Goal: Task Accomplishment & Management: Manage account settings

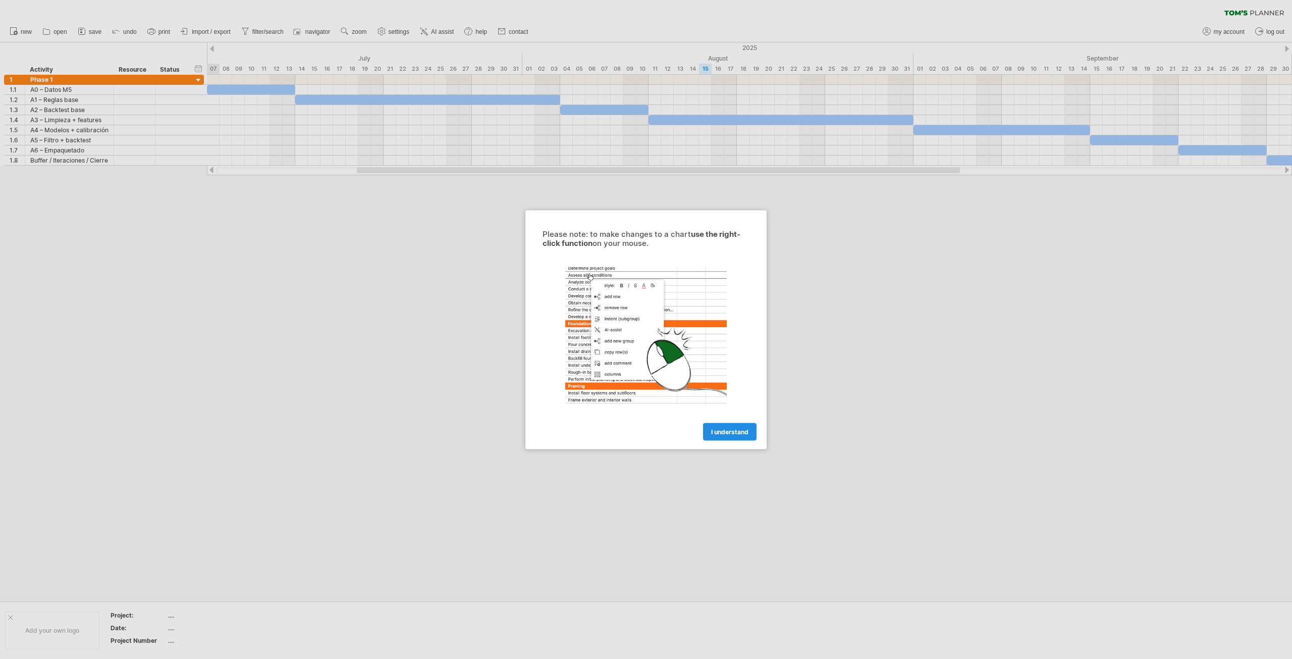
click at [737, 427] on span "I understand" at bounding box center [729, 431] width 37 height 8
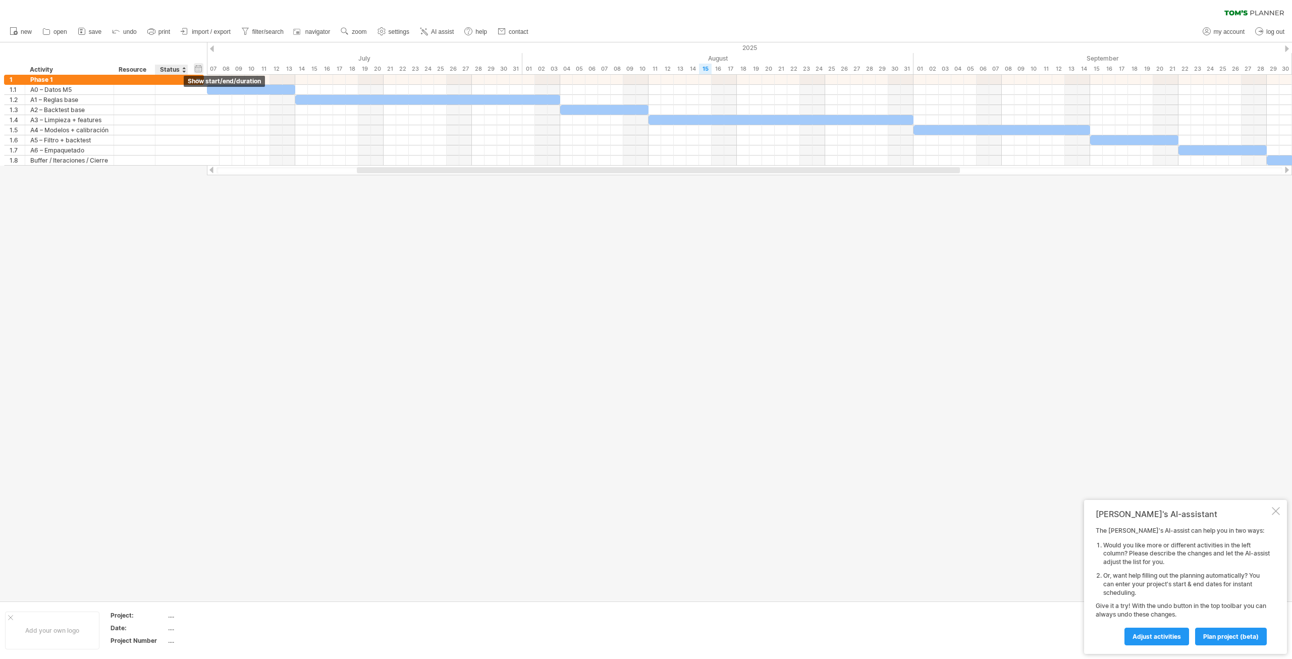
click at [199, 70] on div "hide start/end/duration show start/end/duration" at bounding box center [199, 68] width 10 height 11
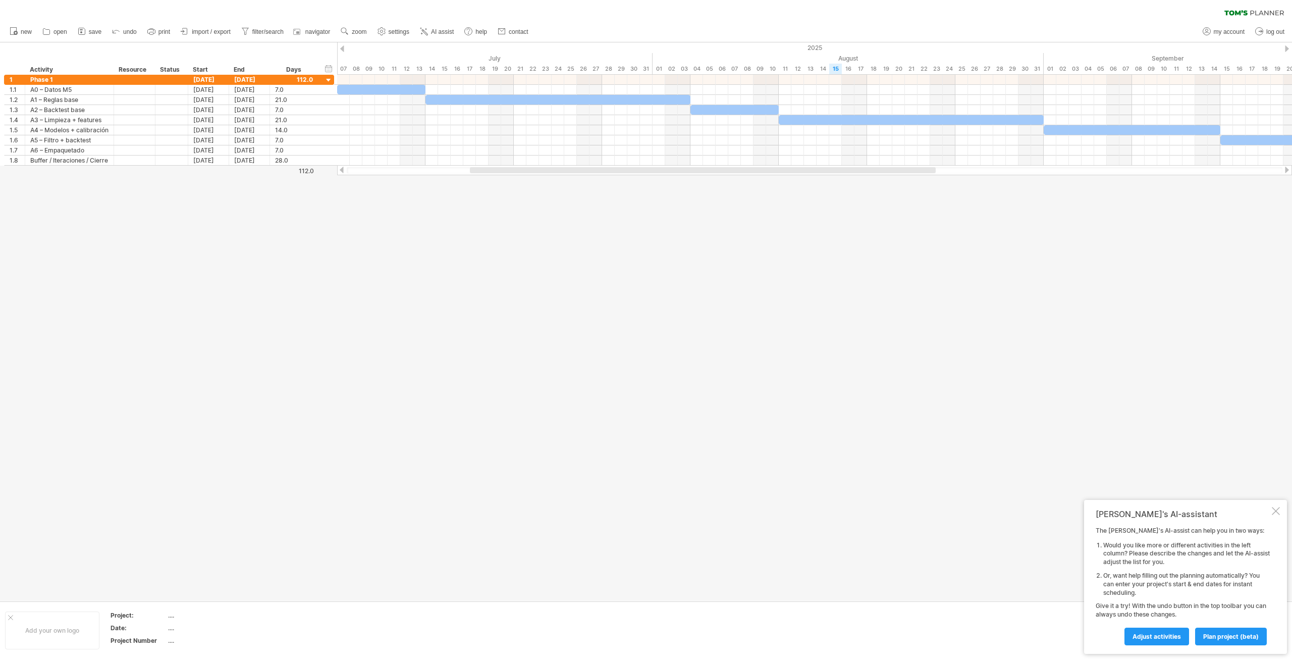
click at [1276, 514] on div at bounding box center [1276, 511] width 8 height 8
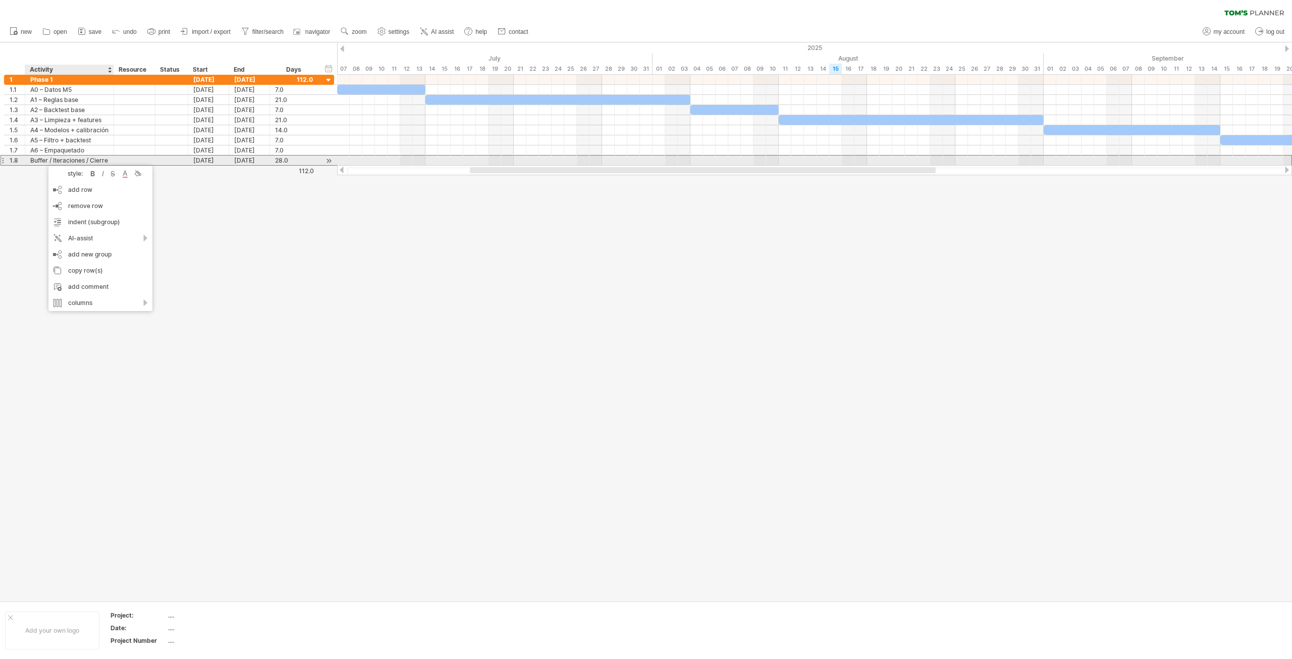
click at [73, 161] on div "Buffer / Iteraciones / Cierre" at bounding box center [69, 160] width 78 height 10
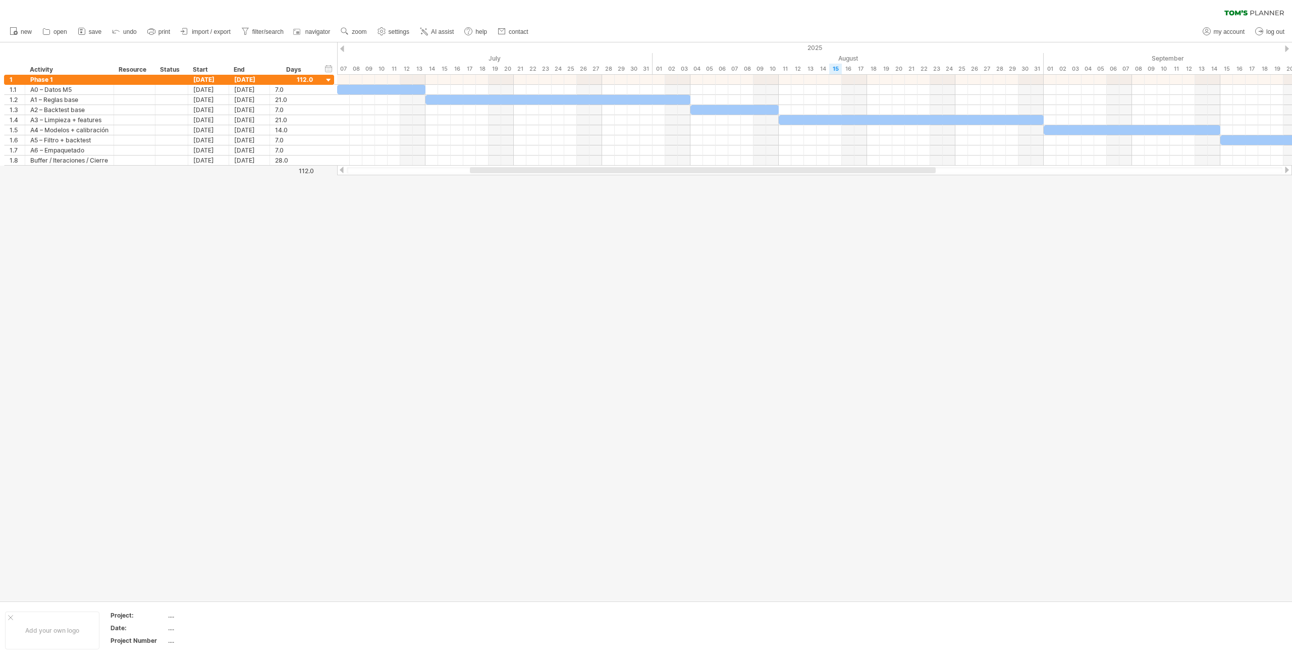
click at [341, 170] on div at bounding box center [342, 170] width 8 height 7
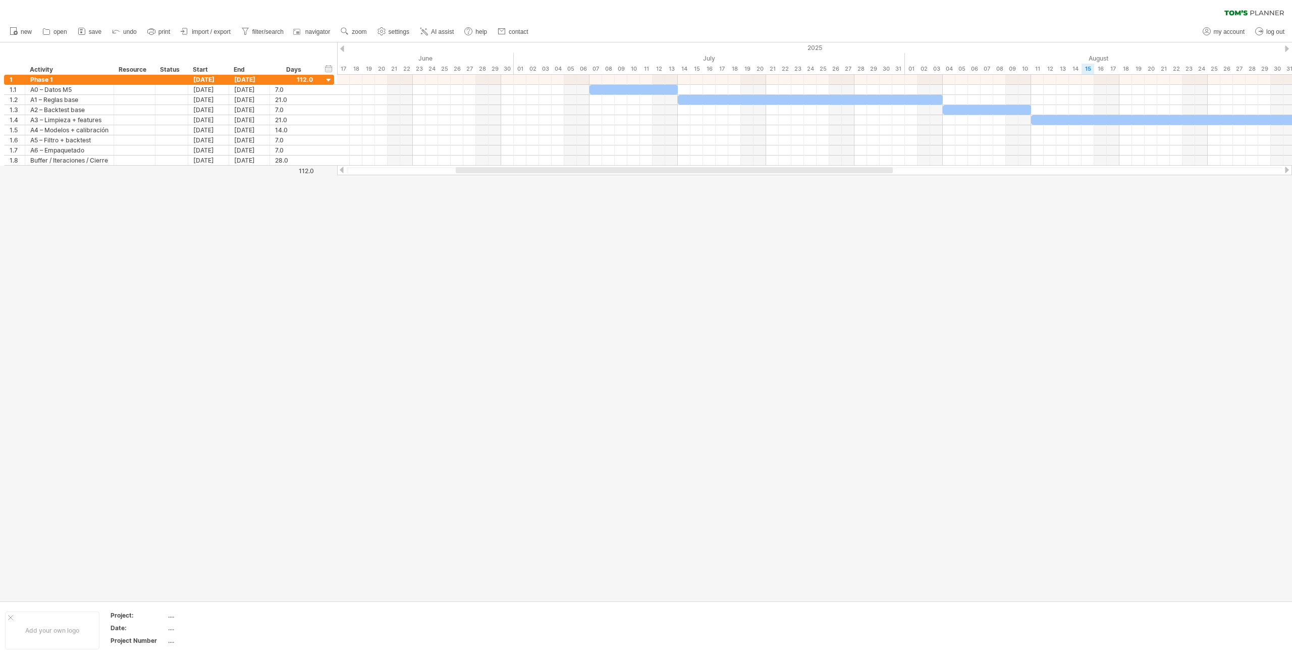
click at [341, 170] on div at bounding box center [342, 170] width 8 height 7
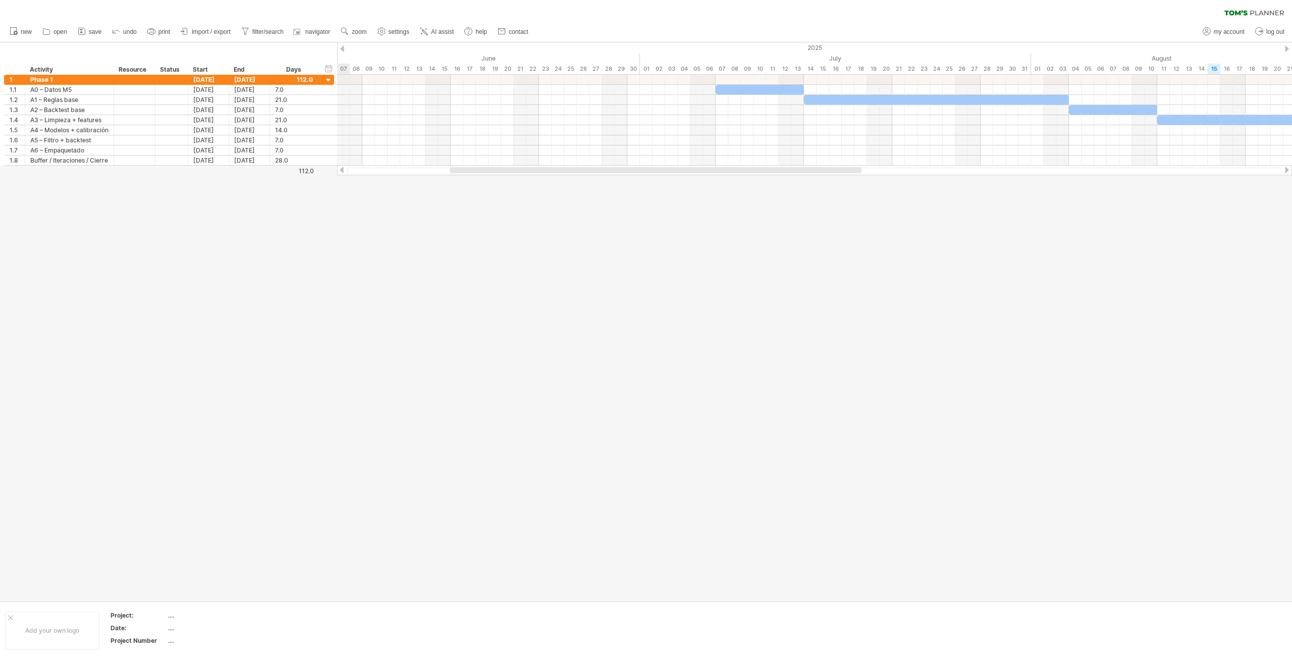
click at [341, 170] on div at bounding box center [342, 170] width 8 height 7
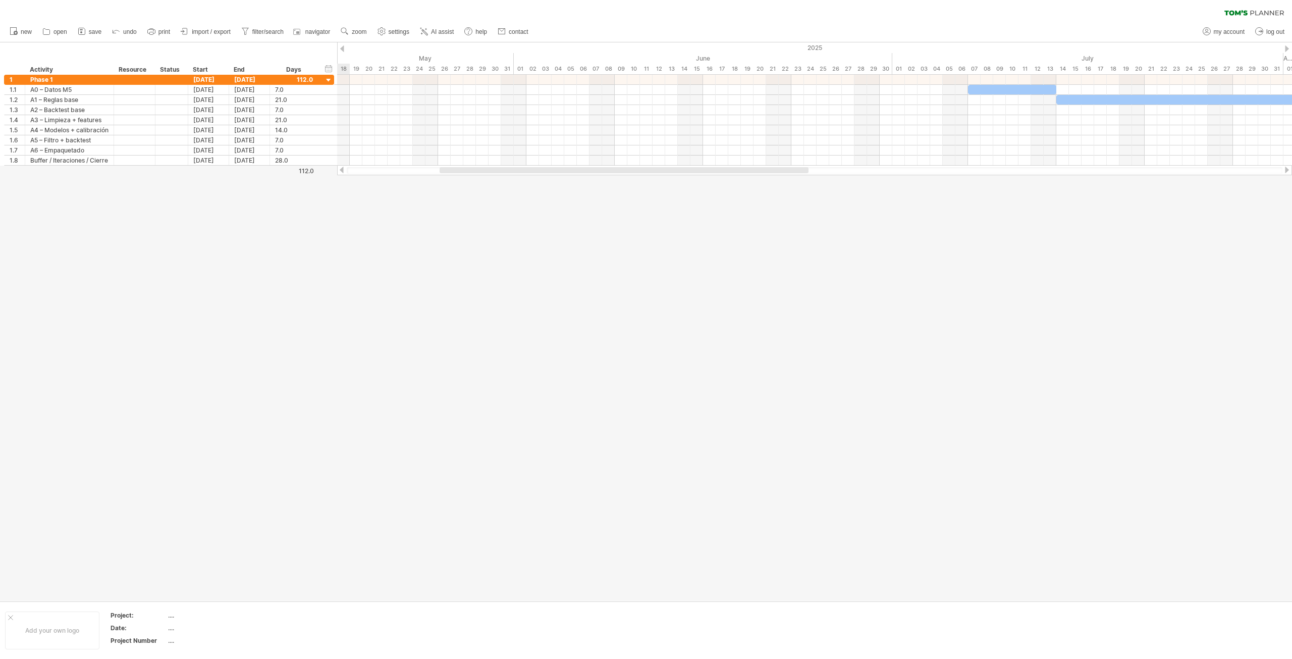
click at [341, 170] on div at bounding box center [342, 170] width 8 height 7
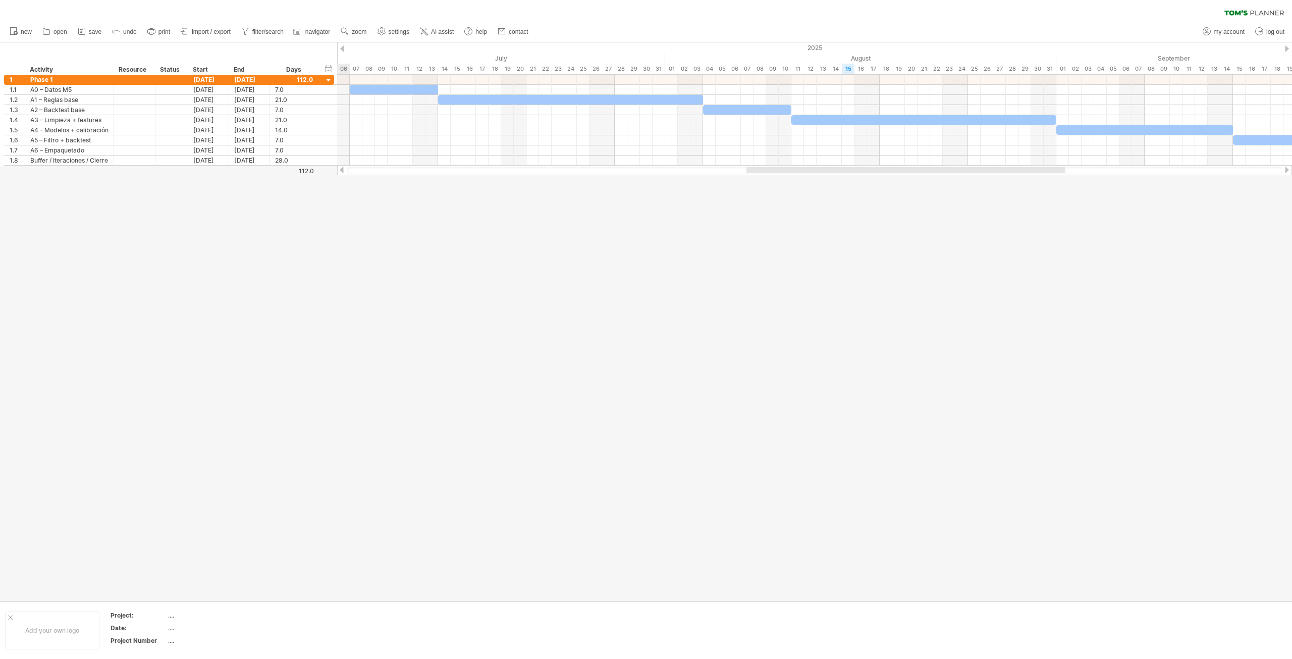
drag, startPoint x: 479, startPoint y: 169, endPoint x: 802, endPoint y: 172, distance: 323.0
click at [802, 172] on div at bounding box center [905, 170] width 319 height 6
drag, startPoint x: 1072, startPoint y: 317, endPoint x: 1089, endPoint y: 269, distance: 50.8
click at [1072, 317] on div at bounding box center [646, 321] width 1292 height 558
click at [210, 29] on span "import / export" at bounding box center [211, 31] width 39 height 7
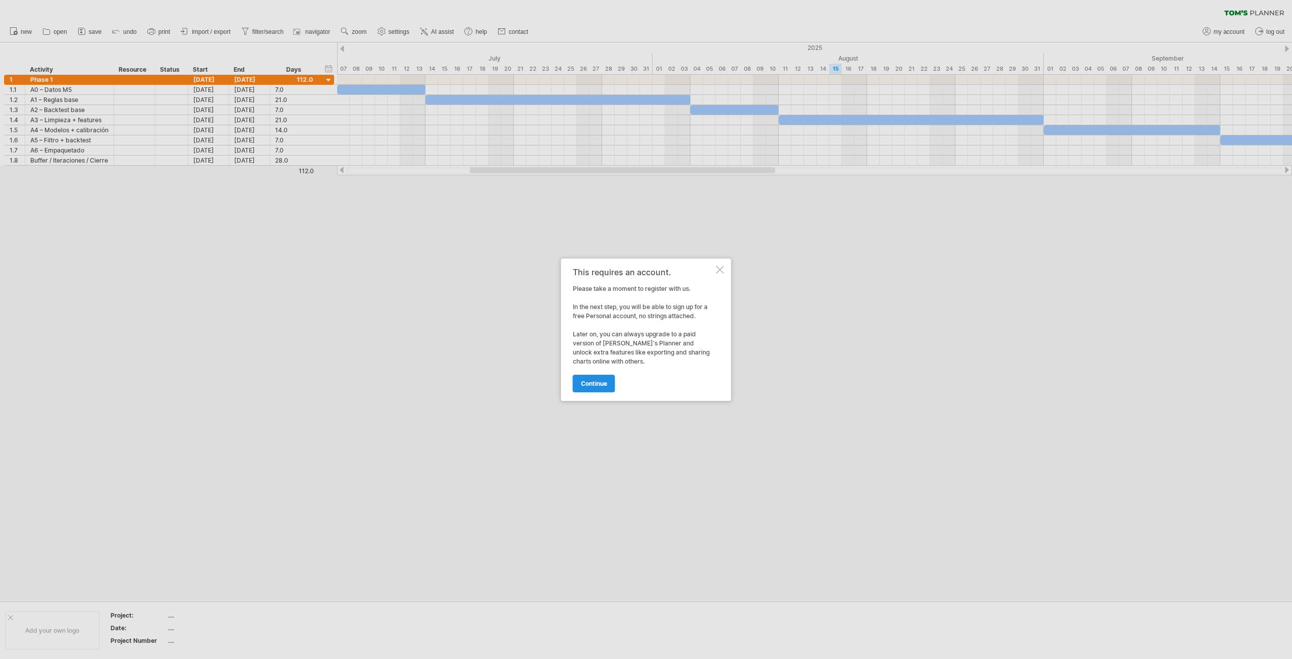
click at [607, 388] on link "continue" at bounding box center [594, 383] width 42 height 18
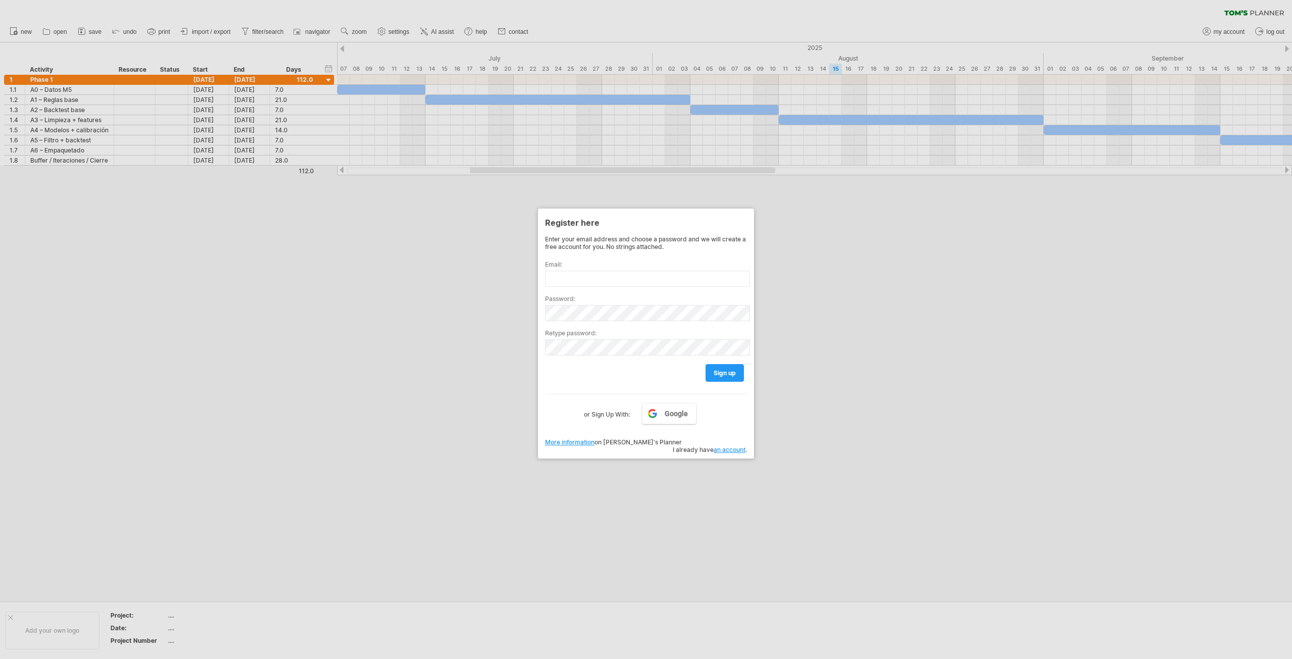
click at [420, 269] on div at bounding box center [646, 329] width 1292 height 659
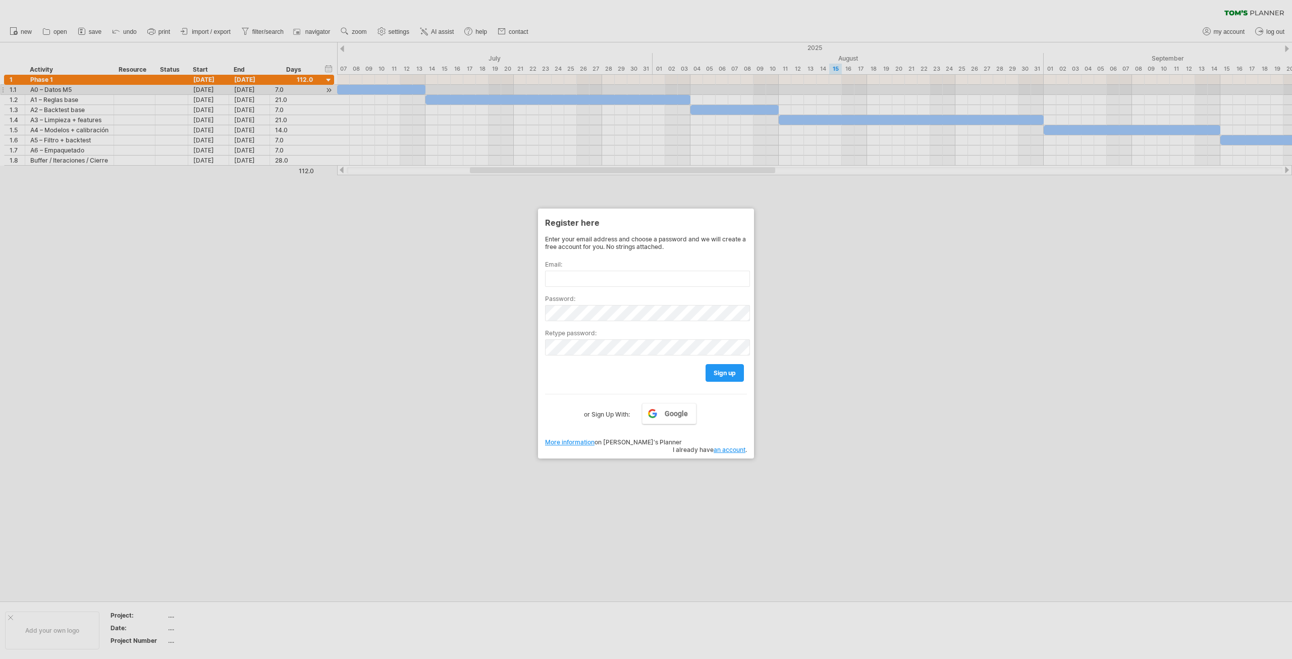
click at [398, 85] on div at bounding box center [646, 329] width 1292 height 659
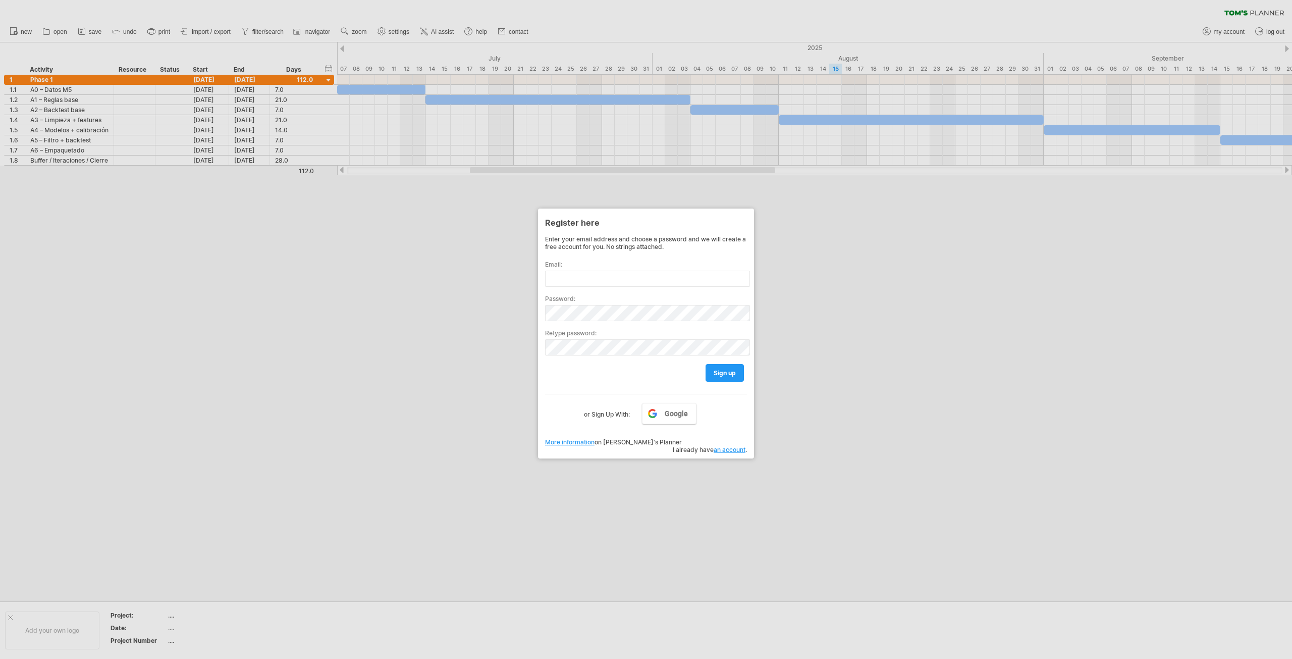
click at [821, 448] on div at bounding box center [646, 329] width 1292 height 659
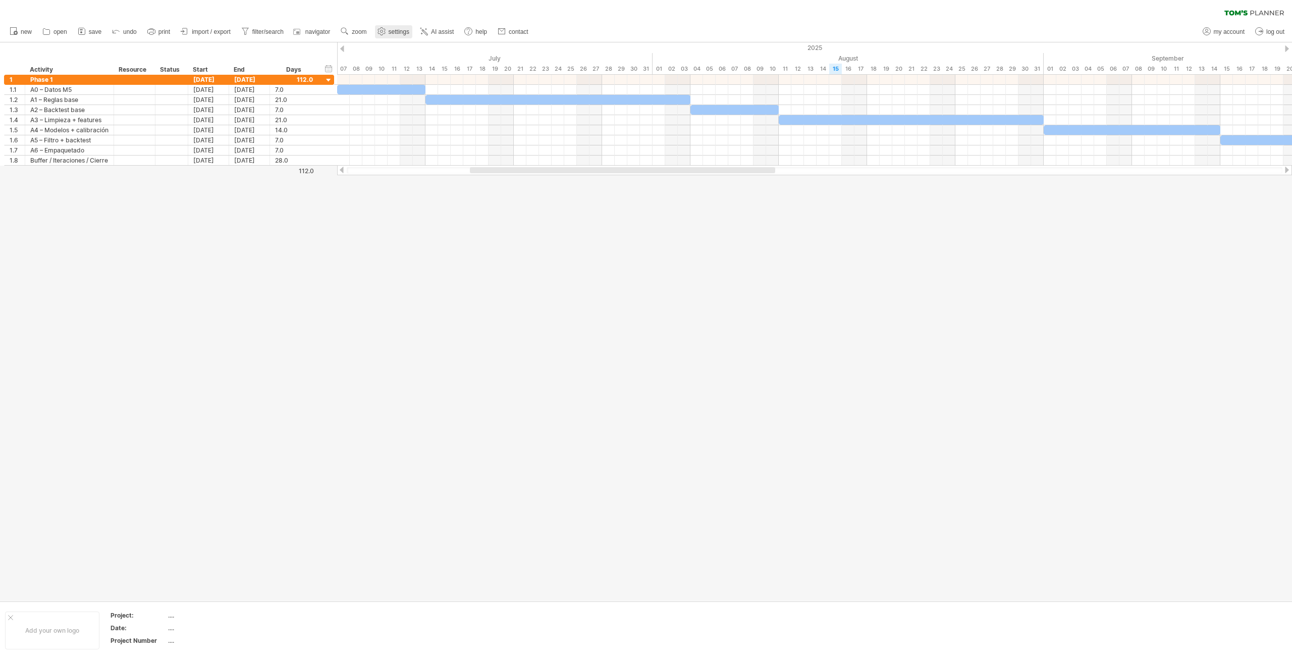
click at [400, 26] on link "settings" at bounding box center [393, 31] width 37 height 13
select select "*"
select select "**"
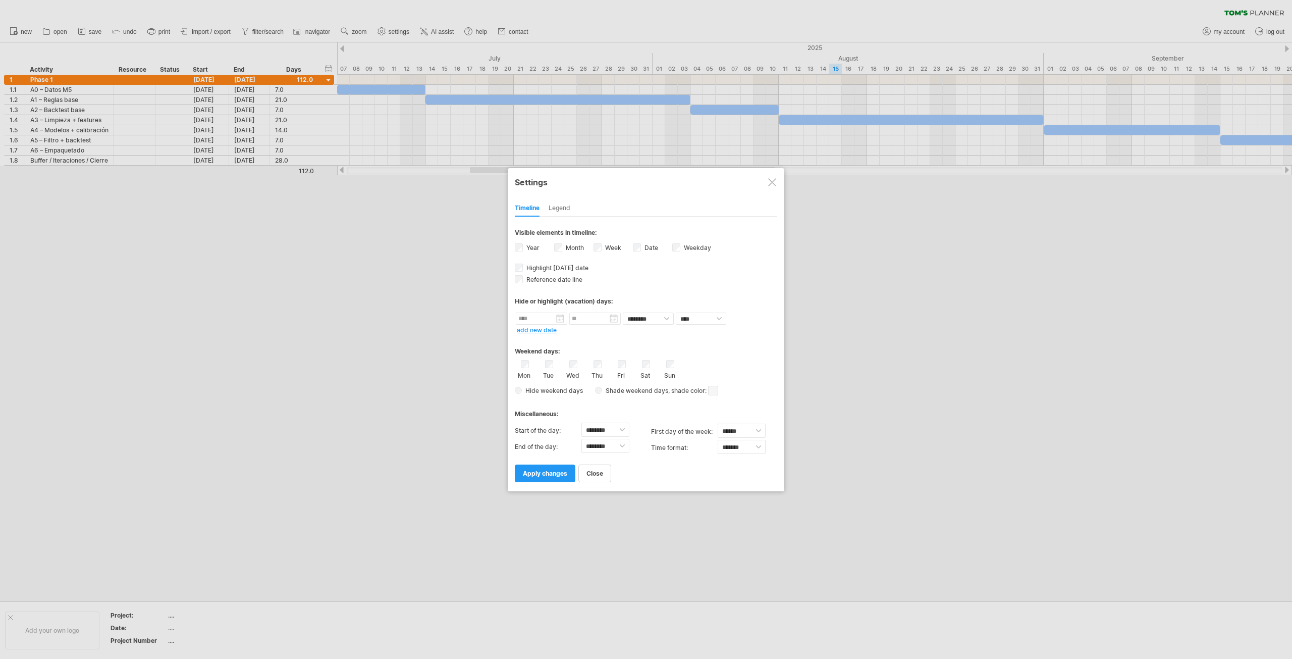
click at [514, 249] on div "**********" at bounding box center [646, 329] width 277 height 323
click at [603, 248] on label "Week visibility of weeknumbers Currently there is not enough space horizontally…" at bounding box center [612, 248] width 18 height 8
click at [556, 469] on span "apply changes" at bounding box center [545, 473] width 44 height 8
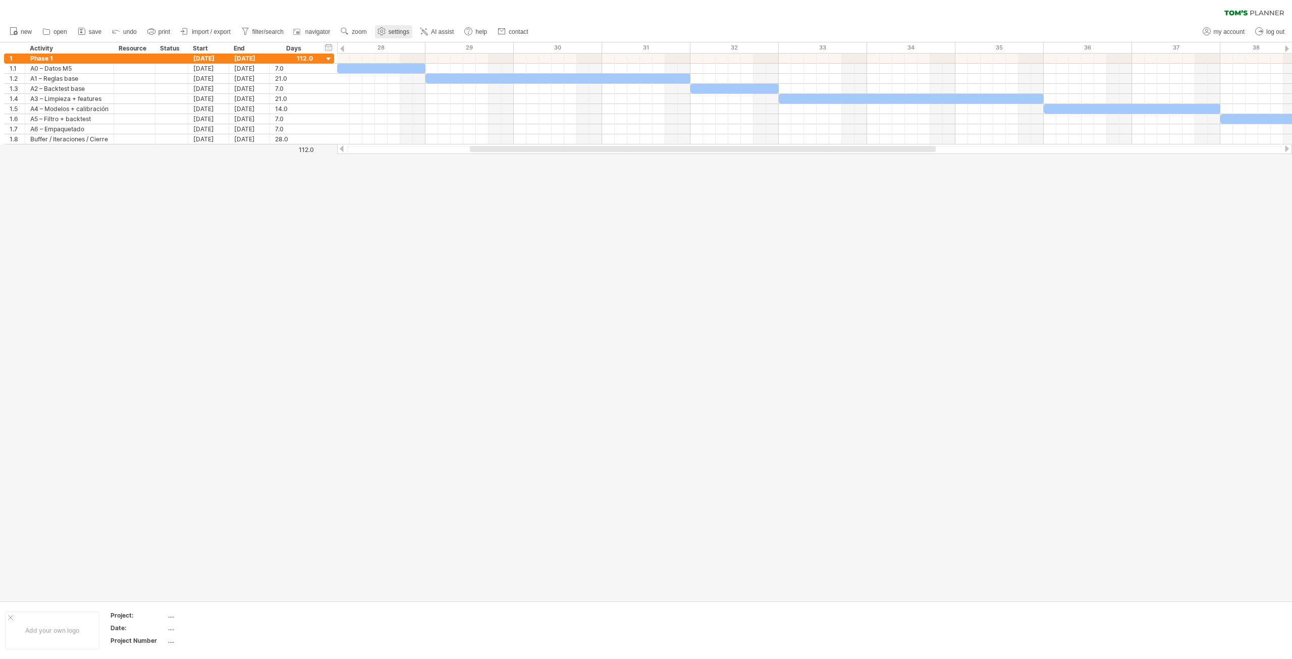
click at [400, 32] on span "settings" at bounding box center [399, 31] width 21 height 7
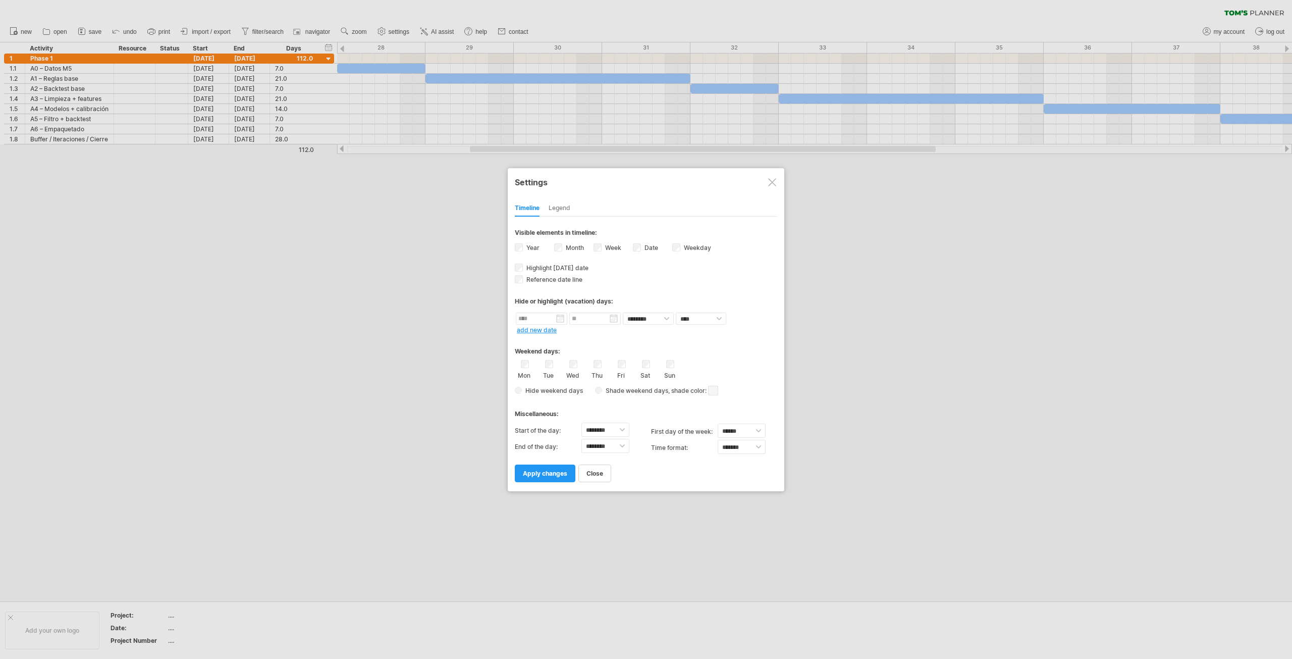
click at [433, 253] on div at bounding box center [646, 329] width 1292 height 659
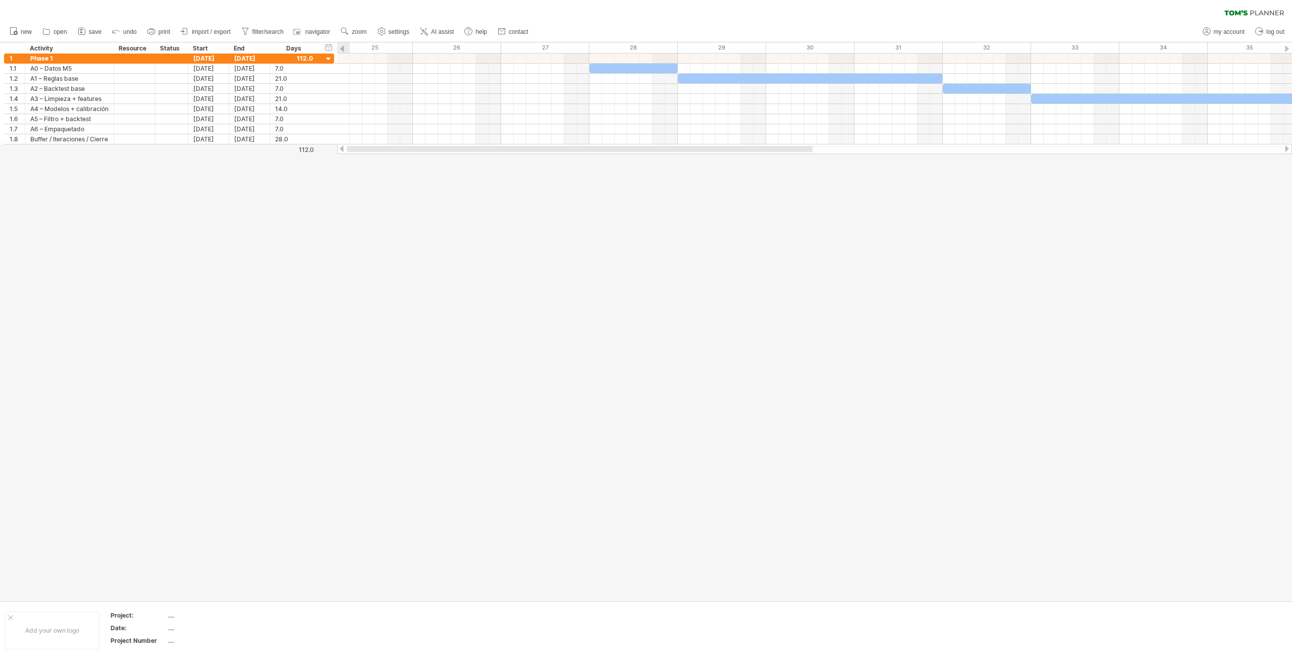
drag, startPoint x: 920, startPoint y: 147, endPoint x: 731, endPoint y: 165, distance: 189.6
click at [731, 165] on div "Trying to reach [DOMAIN_NAME] Connected again... 0% clear filter new 1" at bounding box center [646, 329] width 1292 height 659
click at [249, 47] on div "End" at bounding box center [249, 48] width 30 height 10
click at [332, 45] on div "hide start/end/duration show start/end/duration" at bounding box center [329, 47] width 10 height 11
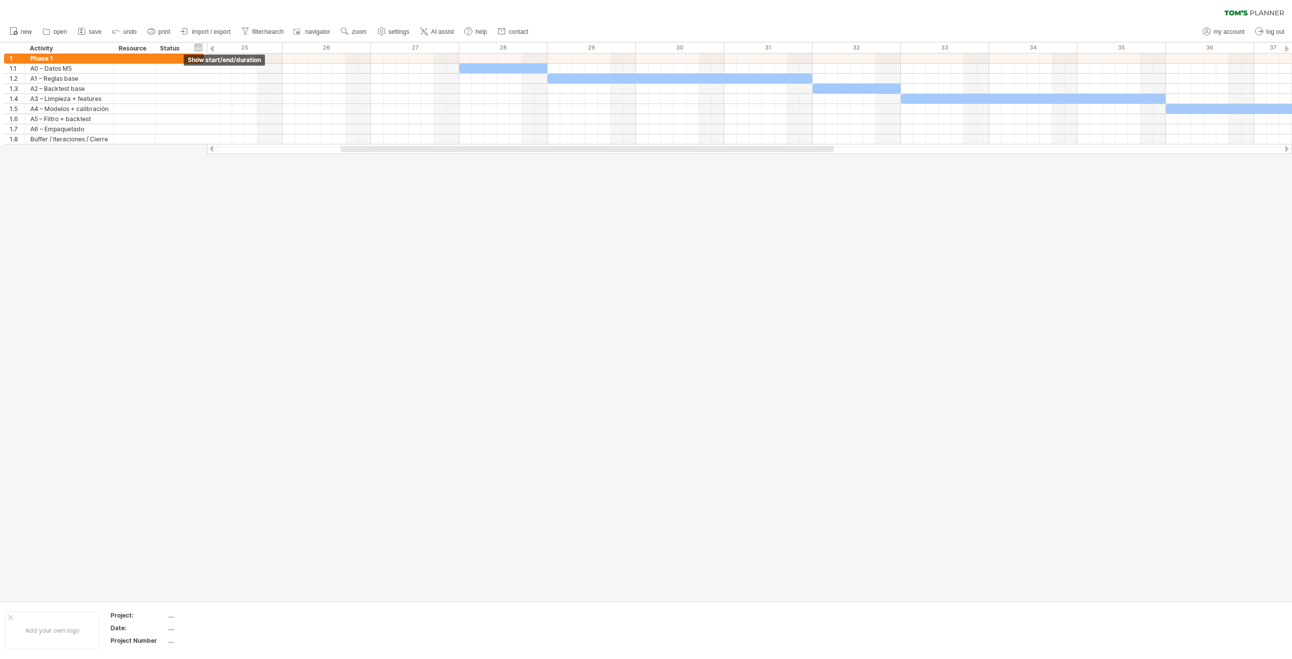
click at [197, 48] on div "hide start/end/duration show start/end/duration" at bounding box center [199, 47] width 10 height 11
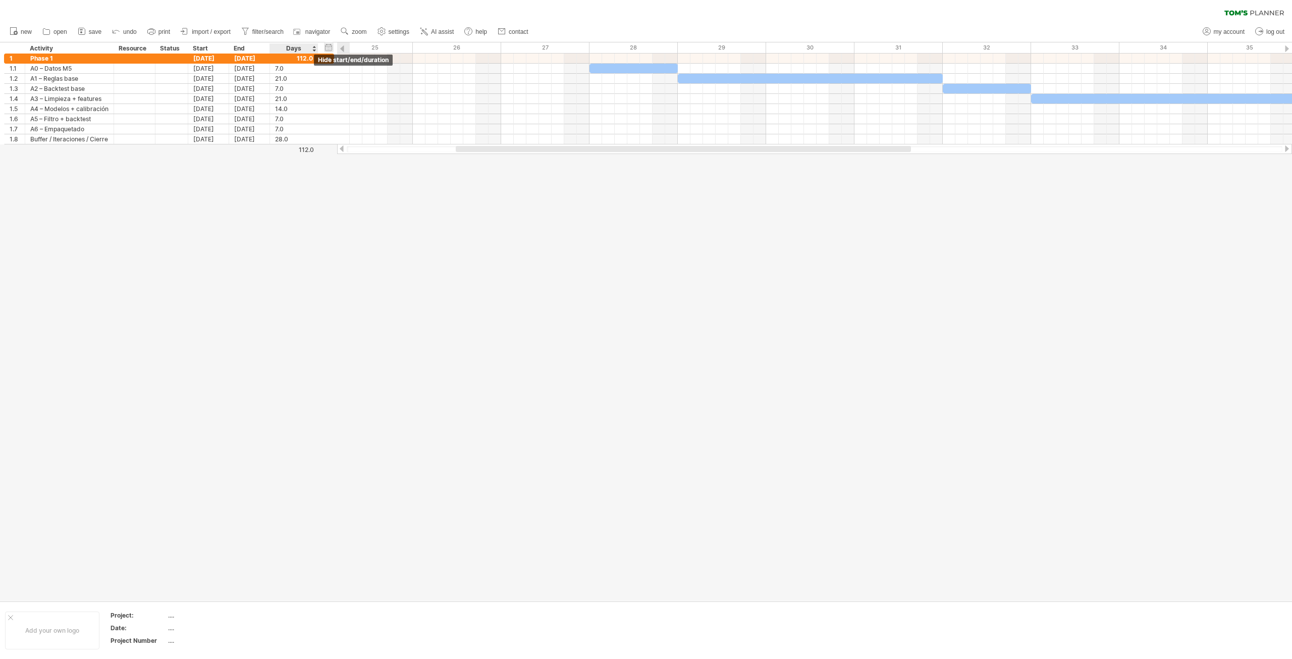
click at [328, 42] on div "hide start/end/duration show start/end/duration" at bounding box center [329, 47] width 10 height 11
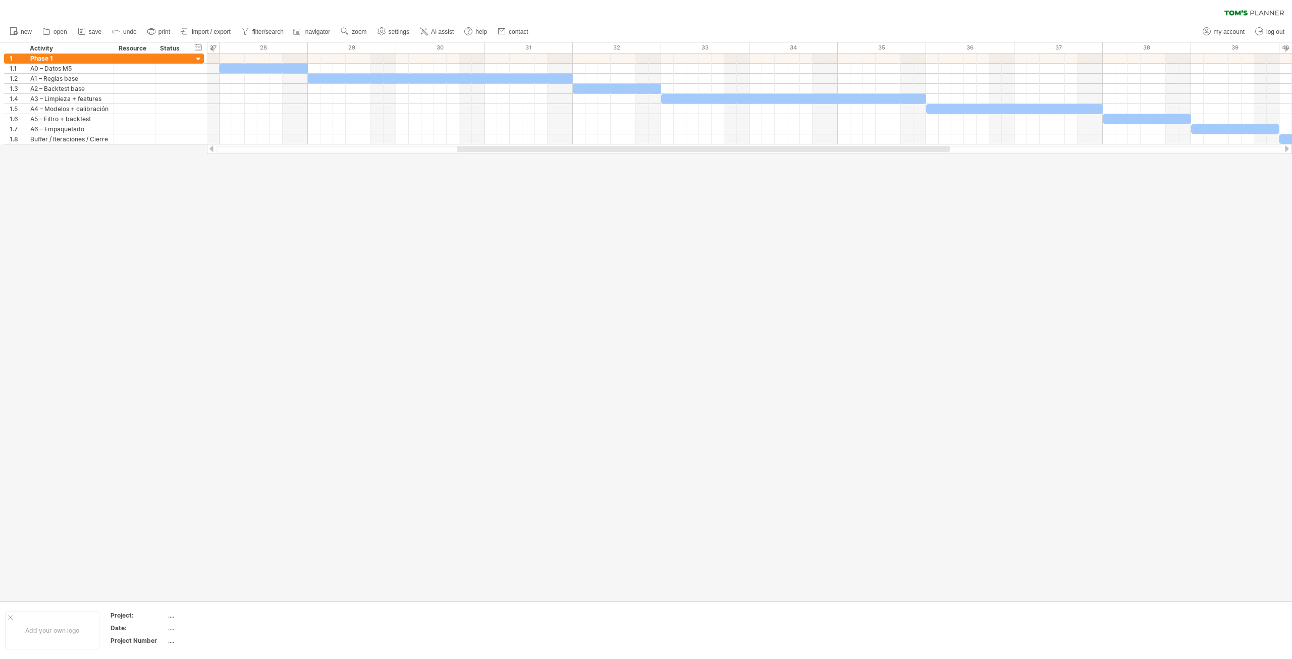
drag, startPoint x: 504, startPoint y: 150, endPoint x: 620, endPoint y: 146, distance: 116.1
click at [620, 146] on div at bounding box center [703, 149] width 493 height 6
click at [154, 33] on icon at bounding box center [151, 31] width 10 height 10
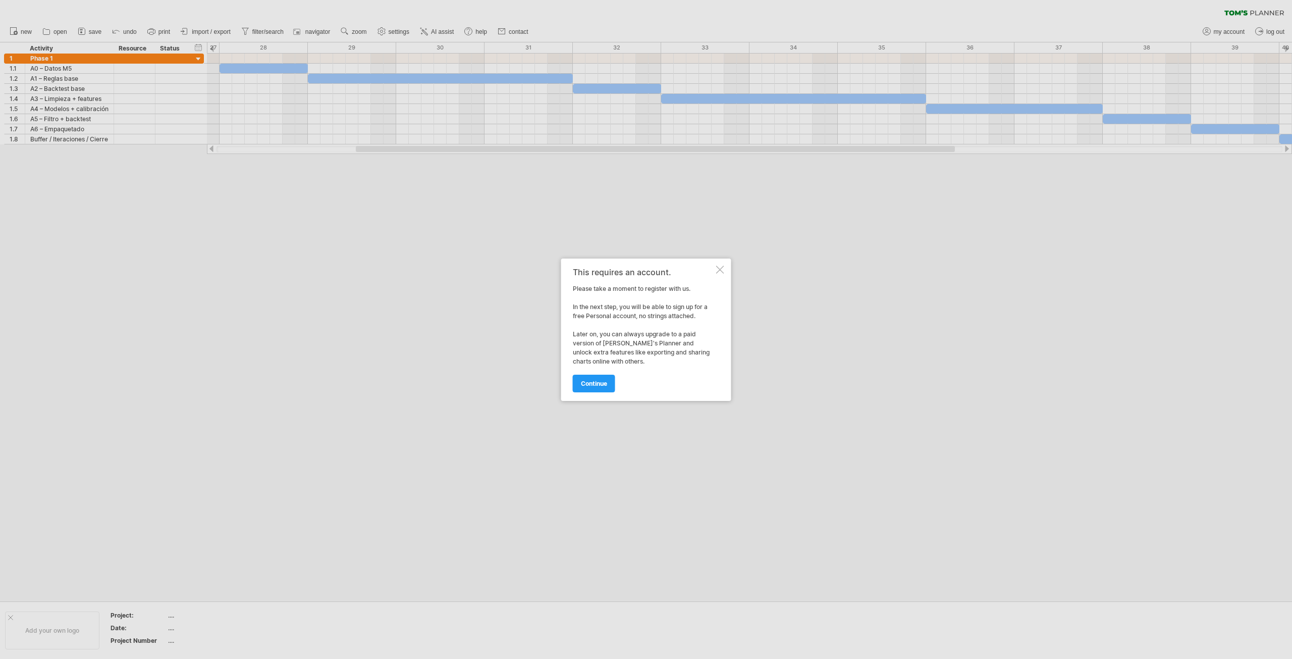
click at [204, 277] on div at bounding box center [646, 329] width 1292 height 659
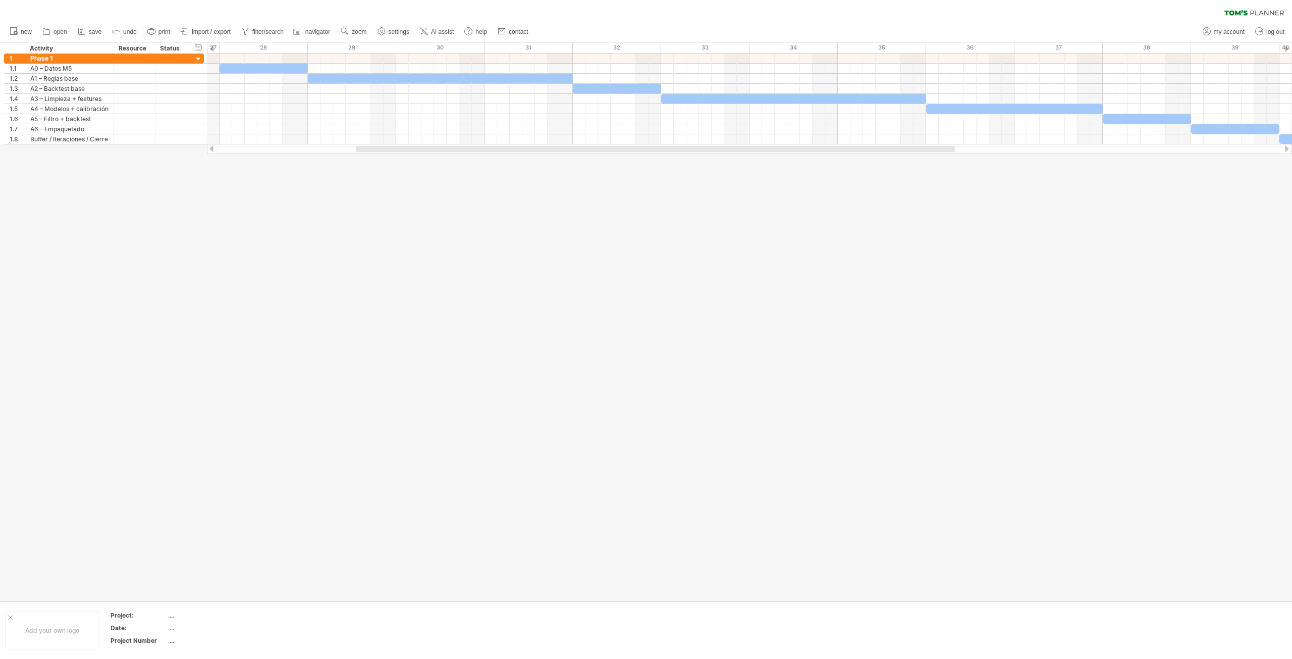
click at [207, 233] on div at bounding box center [646, 321] width 1292 height 558
